Goal: Communication & Community: Participate in discussion

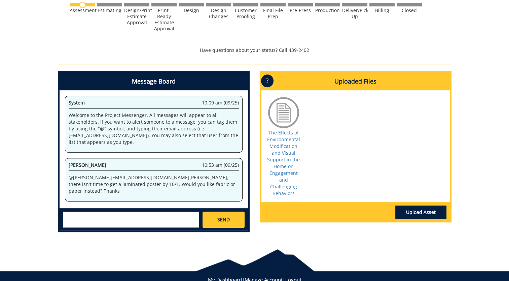
scroll to position [269, 0]
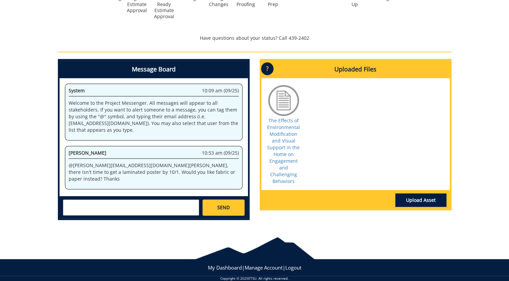
click at [140, 210] on textarea at bounding box center [131, 207] width 136 height 16
type textarea "p"
type textarea "e"
type textarea "w"
type textarea "p"
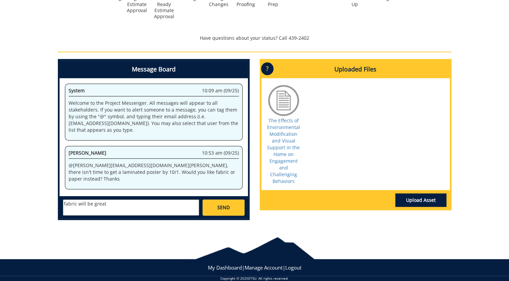
click at [116, 205] on textarea "fabric will be great" at bounding box center [131, 207] width 136 height 16
type textarea "f"
type textarea "I"
type textarea "Which would"
drag, startPoint x: 100, startPoint y: 205, endPoint x: 53, endPoint y: 209, distance: 47.6
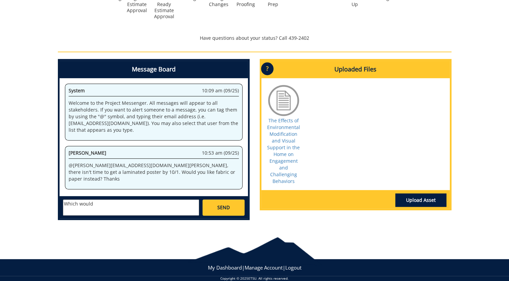
click at [53, 209] on div "Message Board System 10:09 am (09/25) Welcome to the Project Messenger. All mes…" at bounding box center [154, 142] width 202 height 166
type textarea "paper please"
click at [230, 208] on link "SEND" at bounding box center [224, 207] width 42 height 16
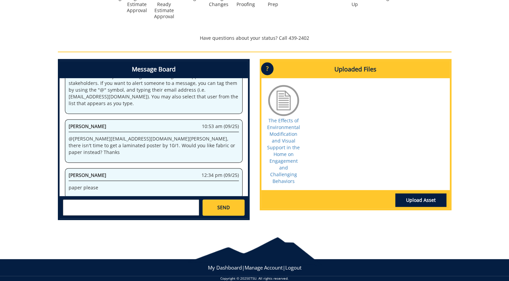
scroll to position [304, 0]
